Goal: Transaction & Acquisition: Purchase product/service

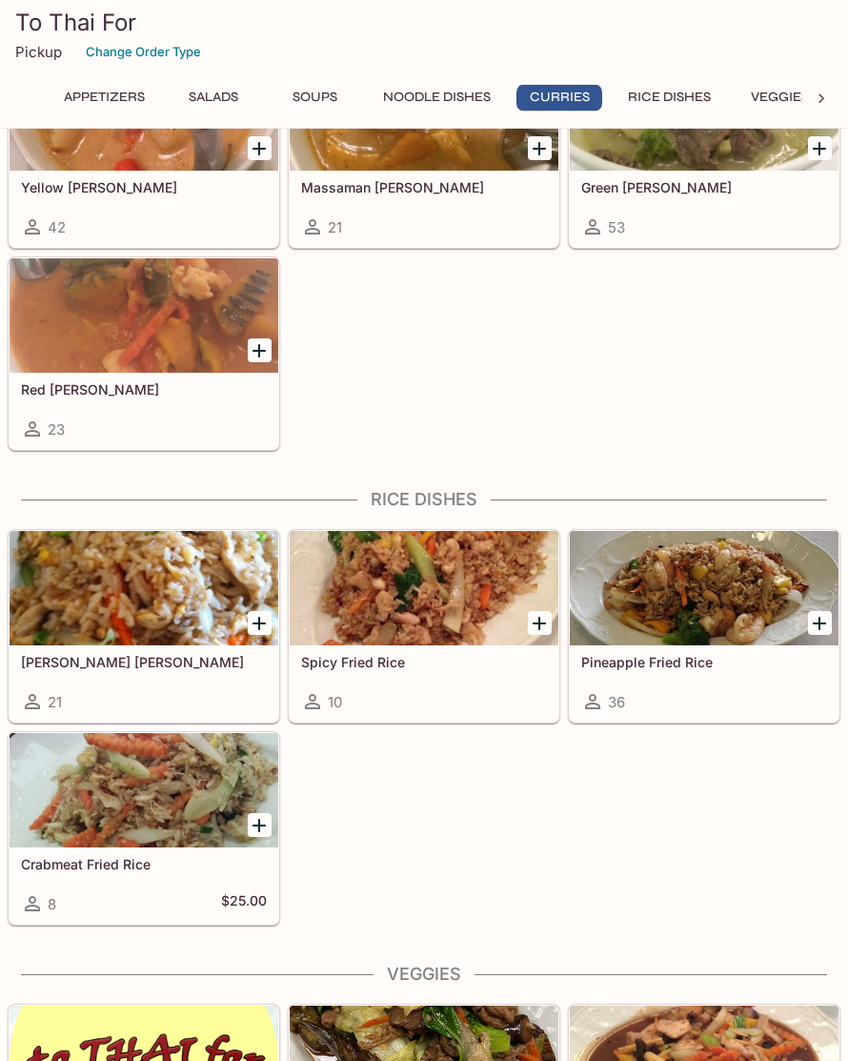
scroll to position [1842, 0]
click at [731, 600] on div at bounding box center [704, 588] width 269 height 114
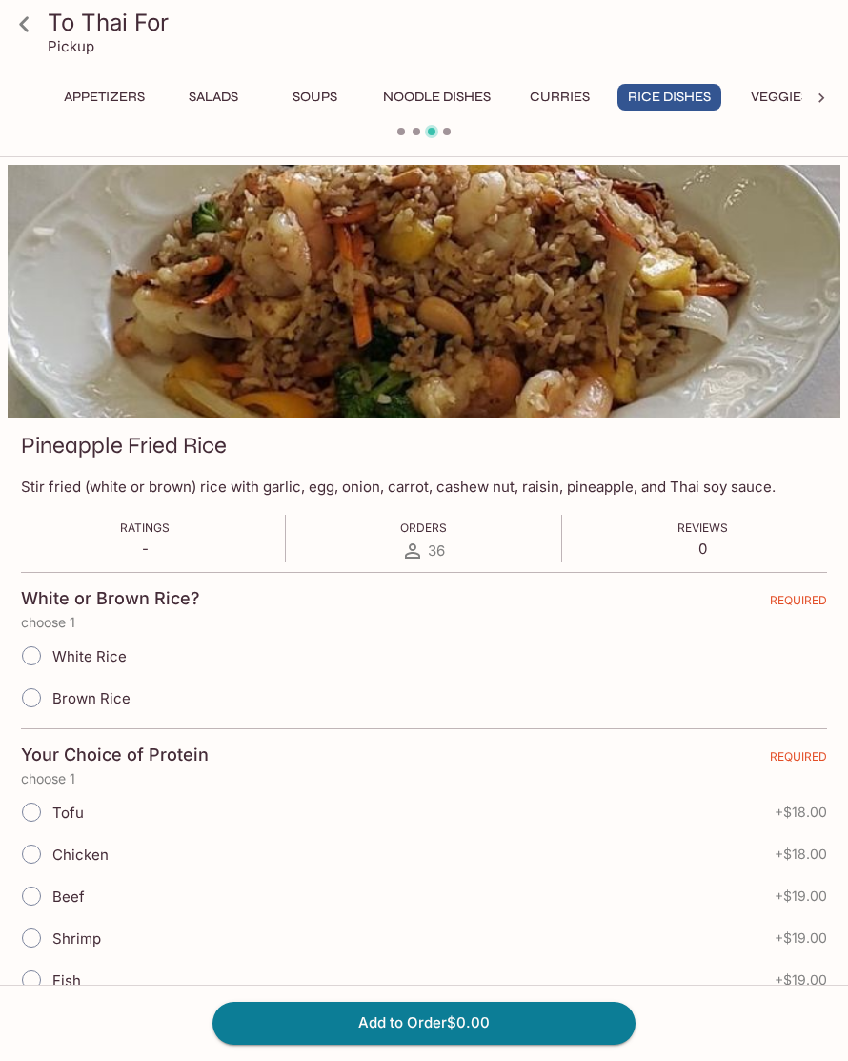
click at [282, 644] on div "White Rice" at bounding box center [424, 656] width 806 height 42
click at [25, 657] on input "White Rice" at bounding box center [31, 656] width 40 height 40
radio input "true"
click at [360, 849] on div "Chicken + $18.00" at bounding box center [424, 854] width 806 height 42
click at [51, 848] on input "Chicken" at bounding box center [31, 854] width 40 height 40
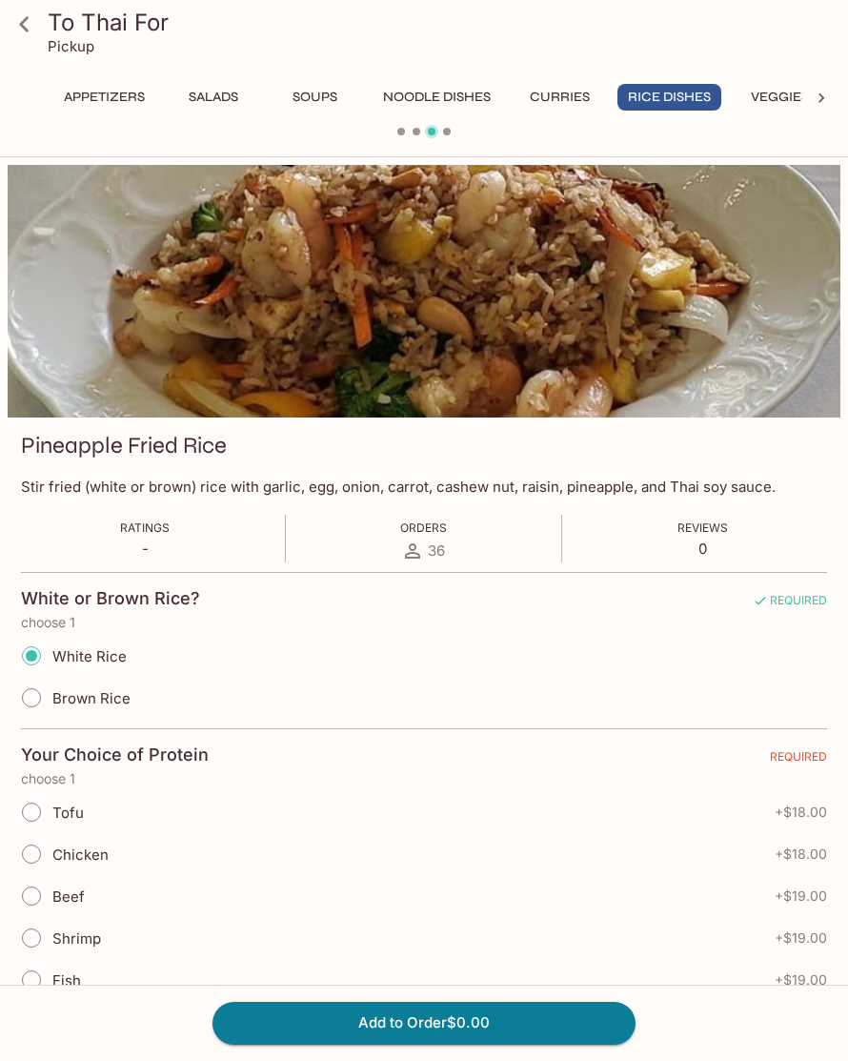
radio input "true"
click at [562, 1044] on button "Add to Order $18.00" at bounding box center [424, 1023] width 423 height 42
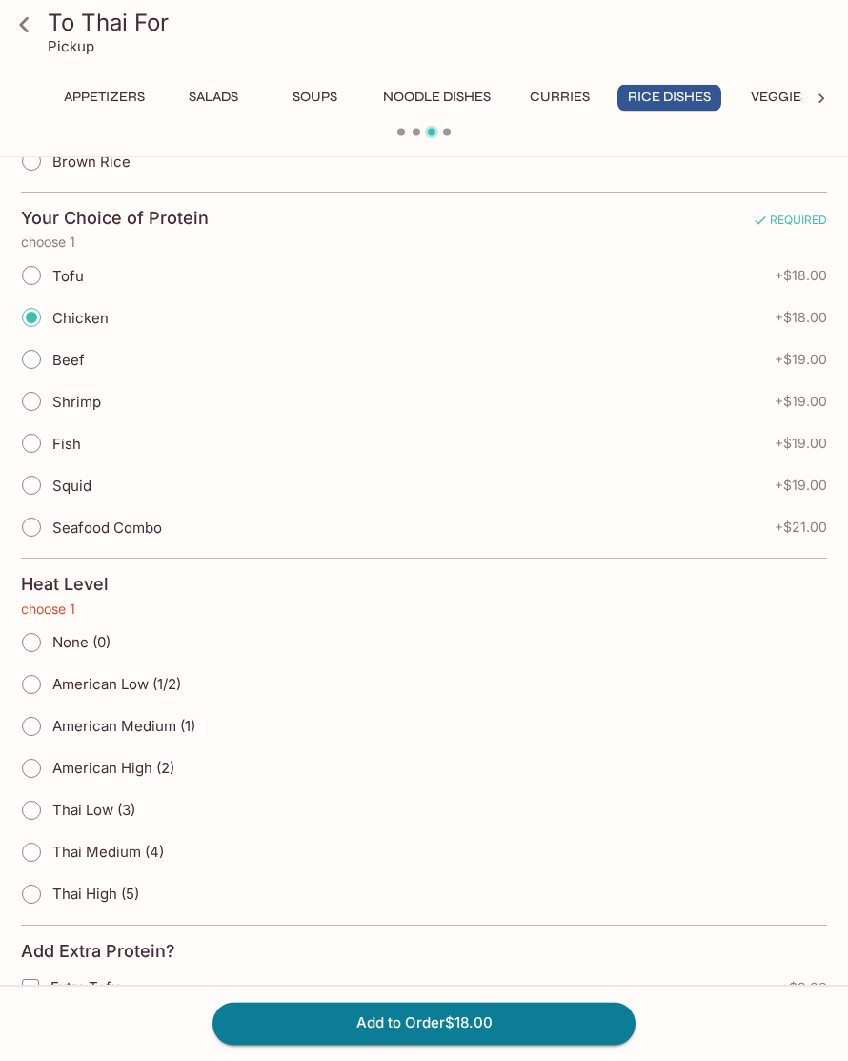
scroll to position [613, 0]
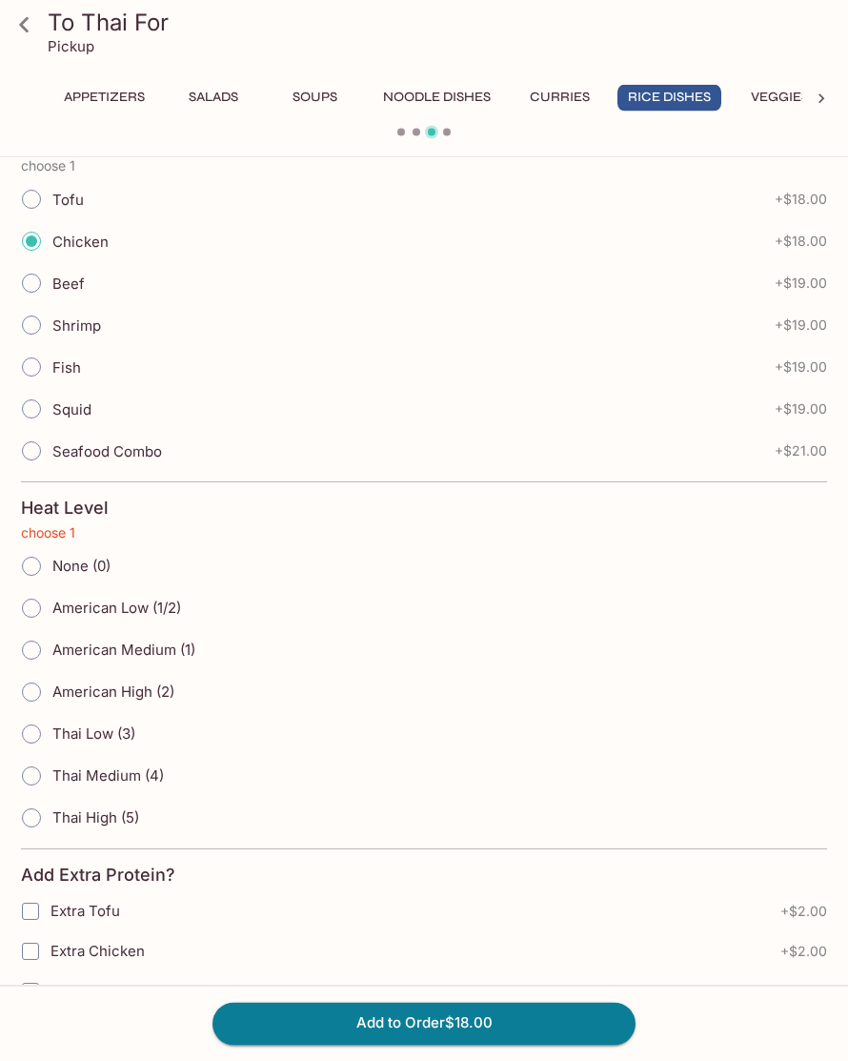
click at [141, 662] on label "American Medium (1)" at bounding box center [102, 650] width 185 height 42
click at [51, 662] on input "American Medium (1)" at bounding box center [31, 650] width 40 height 40
radio input "true"
click at [528, 1044] on button "Add to Order $18.00" at bounding box center [424, 1023] width 423 height 42
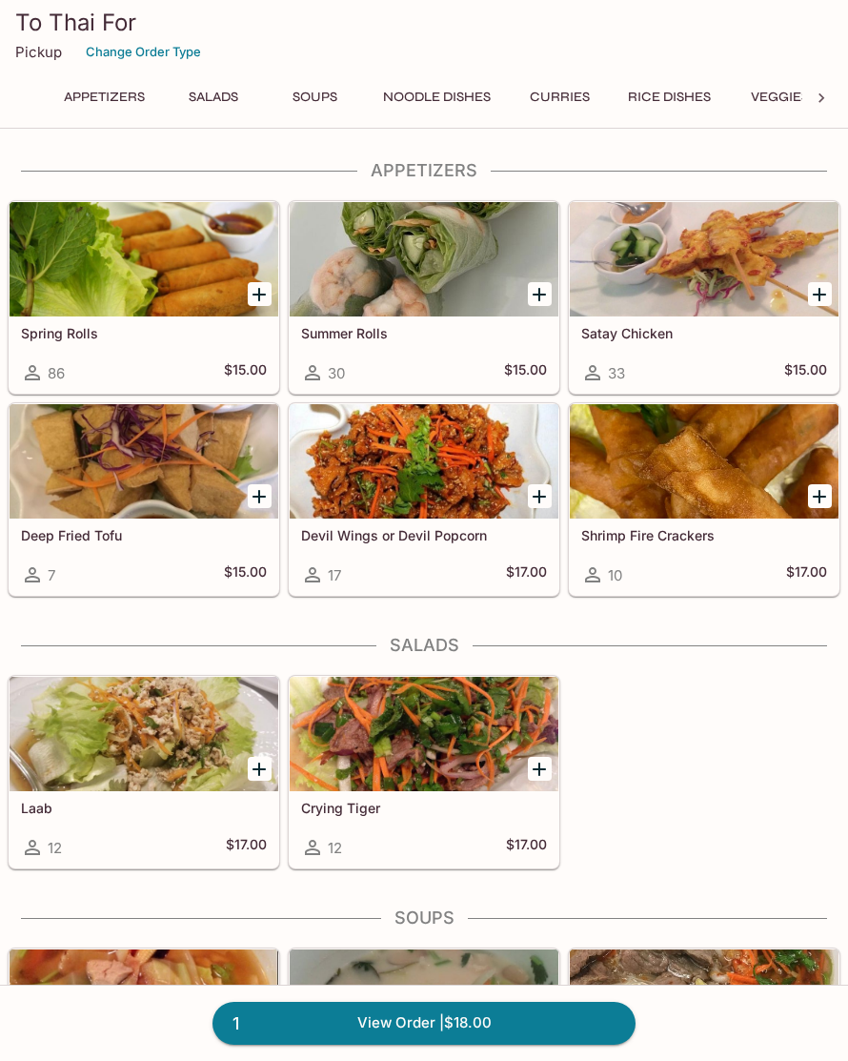
click at [708, 482] on div at bounding box center [704, 461] width 269 height 114
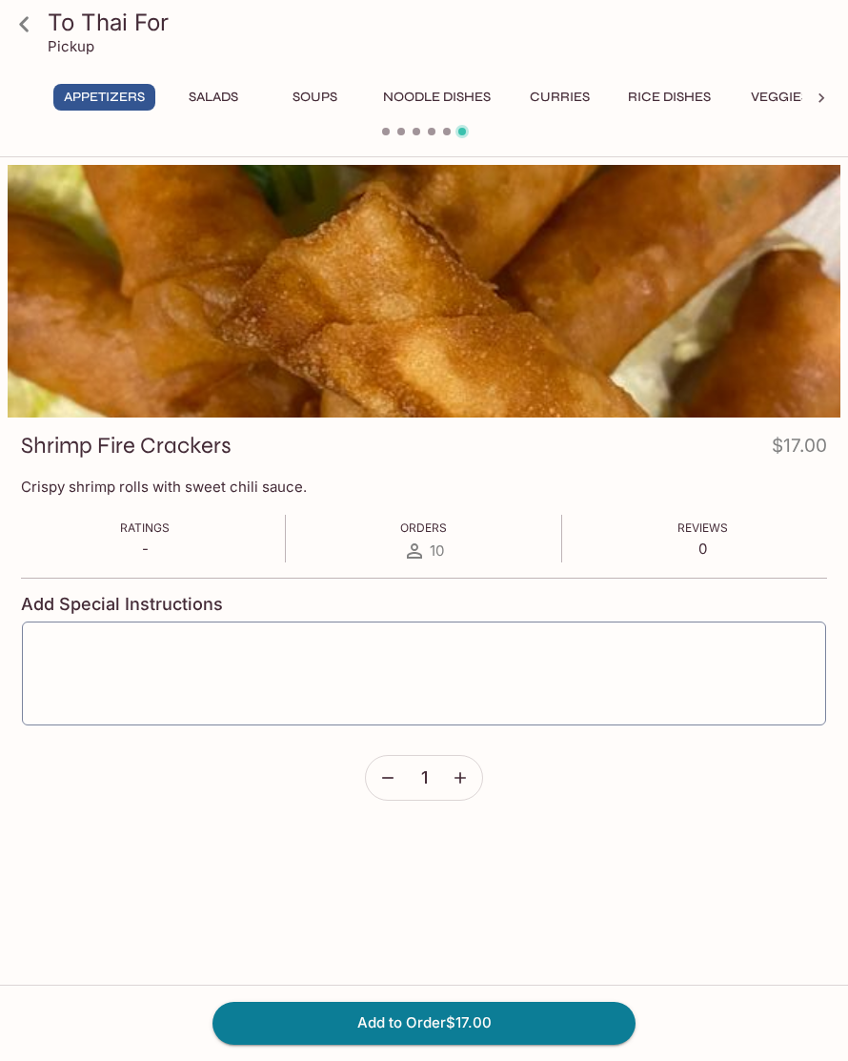
click at [567, 1044] on button "Add to Order $17.00" at bounding box center [424, 1023] width 423 height 42
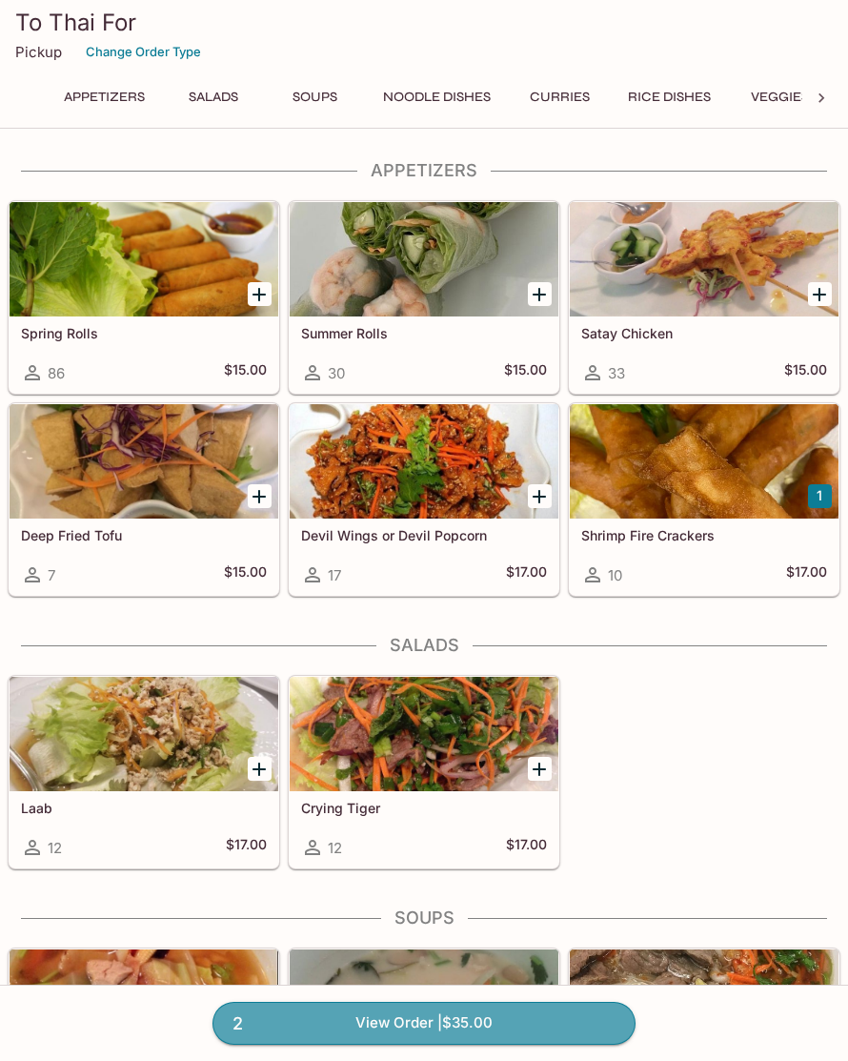
click at [565, 1044] on link "2 View Order | $35.00" at bounding box center [424, 1023] width 423 height 42
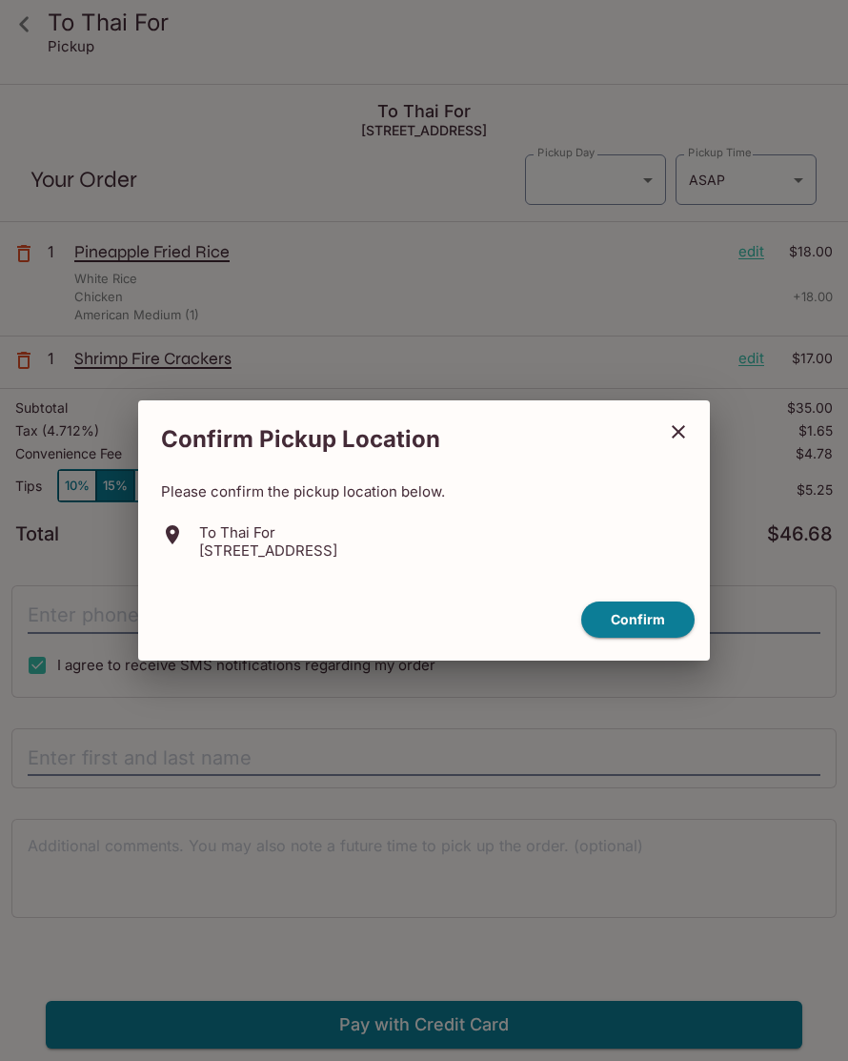
click at [675, 634] on button "Confirm" at bounding box center [637, 619] width 113 height 37
